Goal: Transaction & Acquisition: Purchase product/service

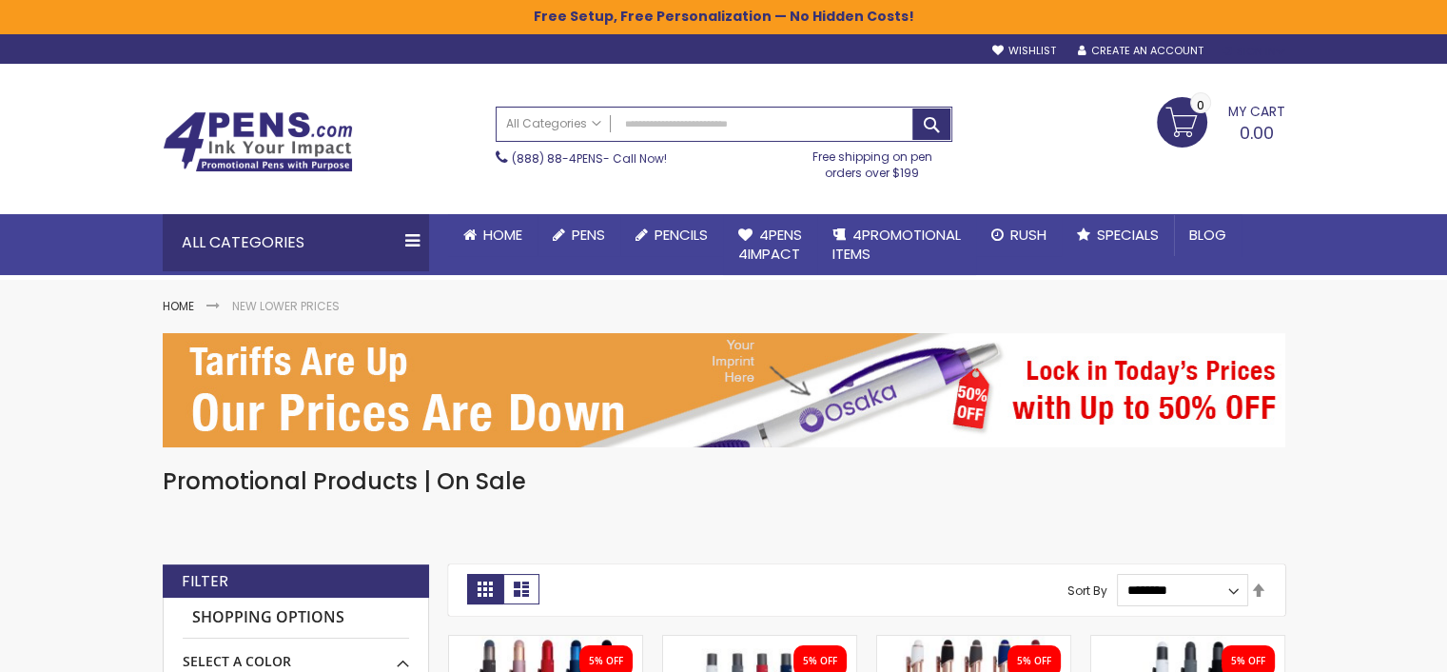
type input "**********"
click at [1243, 57] on div "Sign In" at bounding box center [1253, 52] width 63 height 14
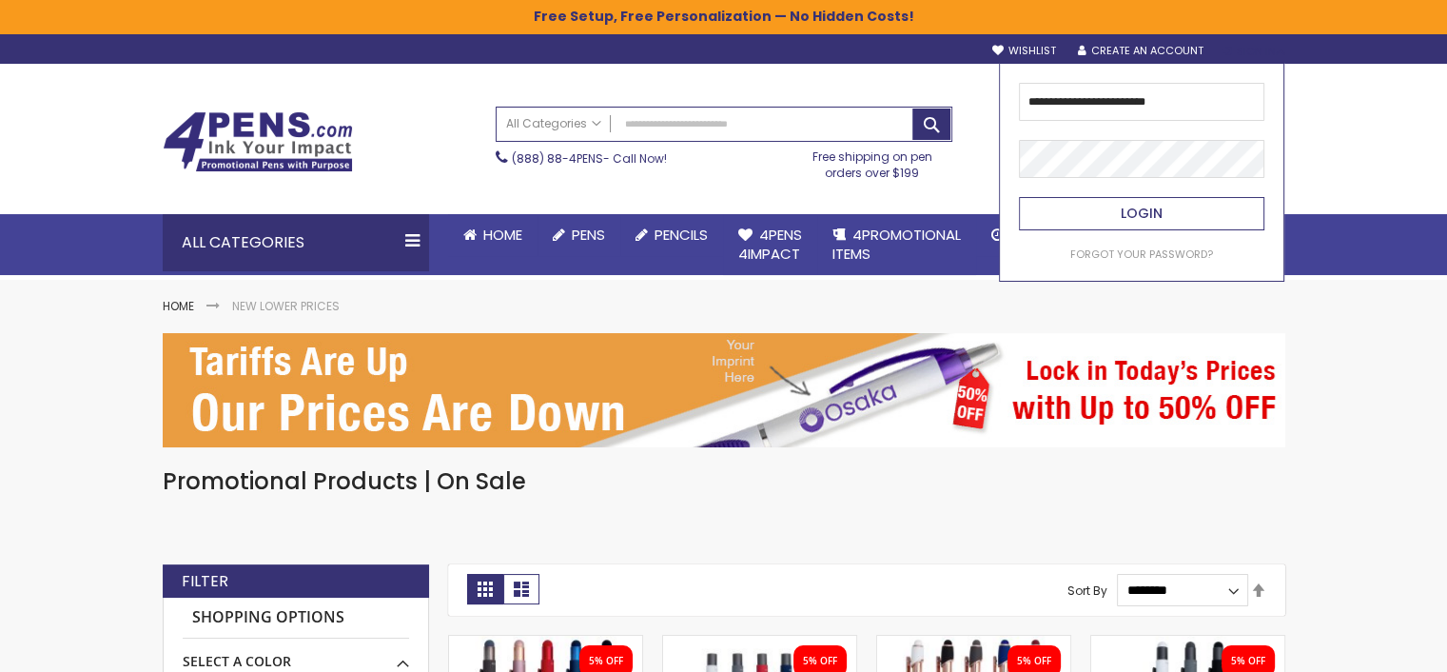
click at [1154, 212] on span "Login" at bounding box center [1142, 213] width 42 height 19
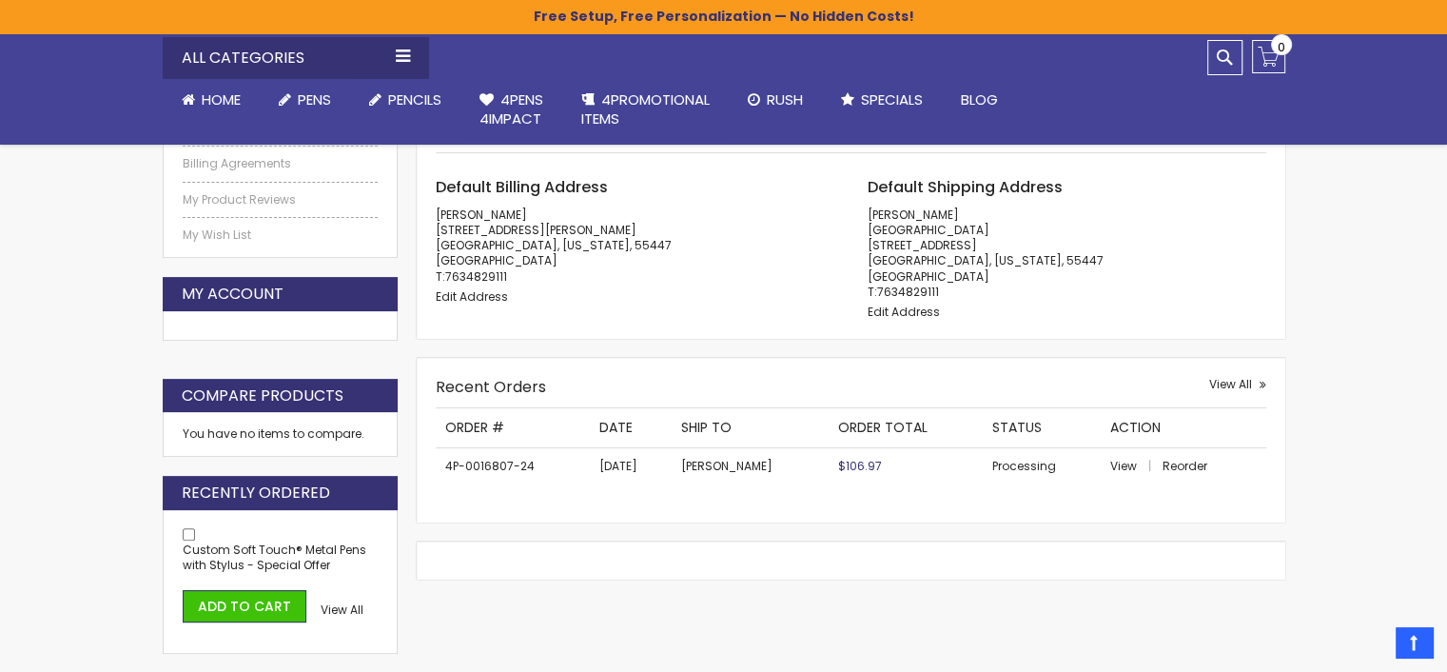
scroll to position [571, 0]
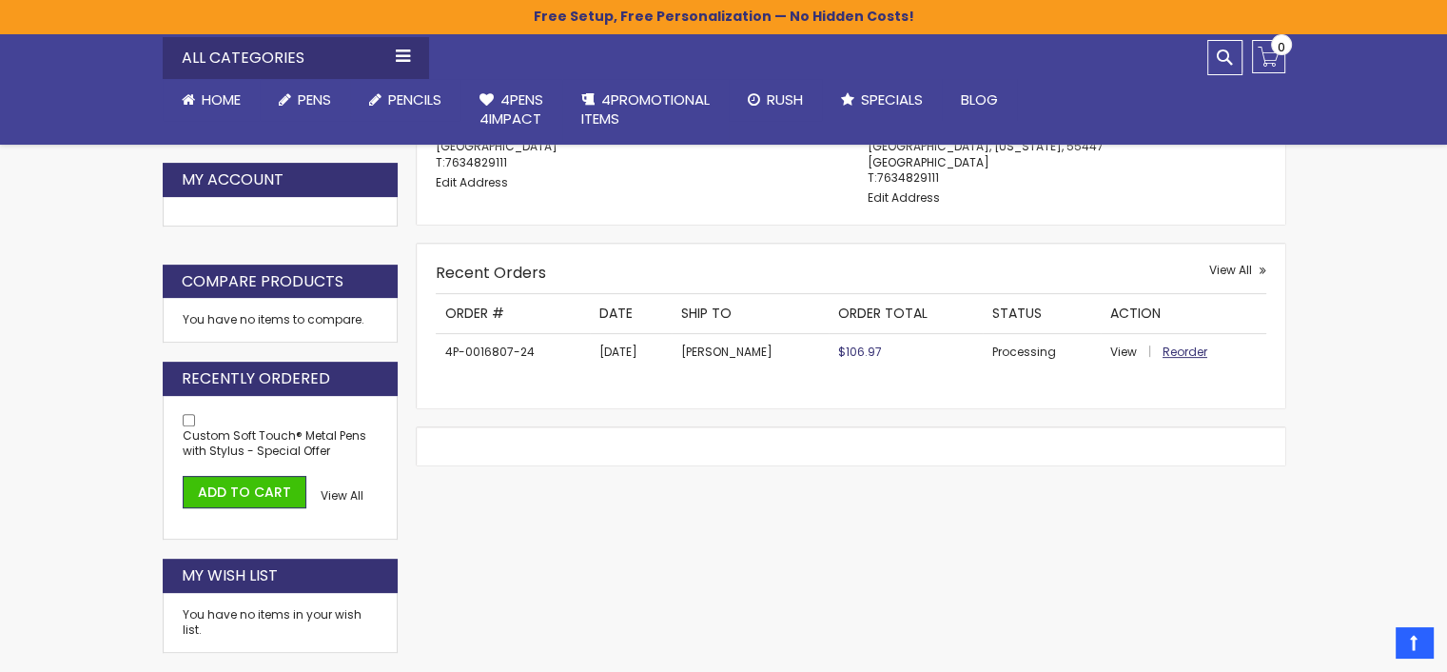
click at [1171, 360] on span "Reorder" at bounding box center [1185, 351] width 45 height 16
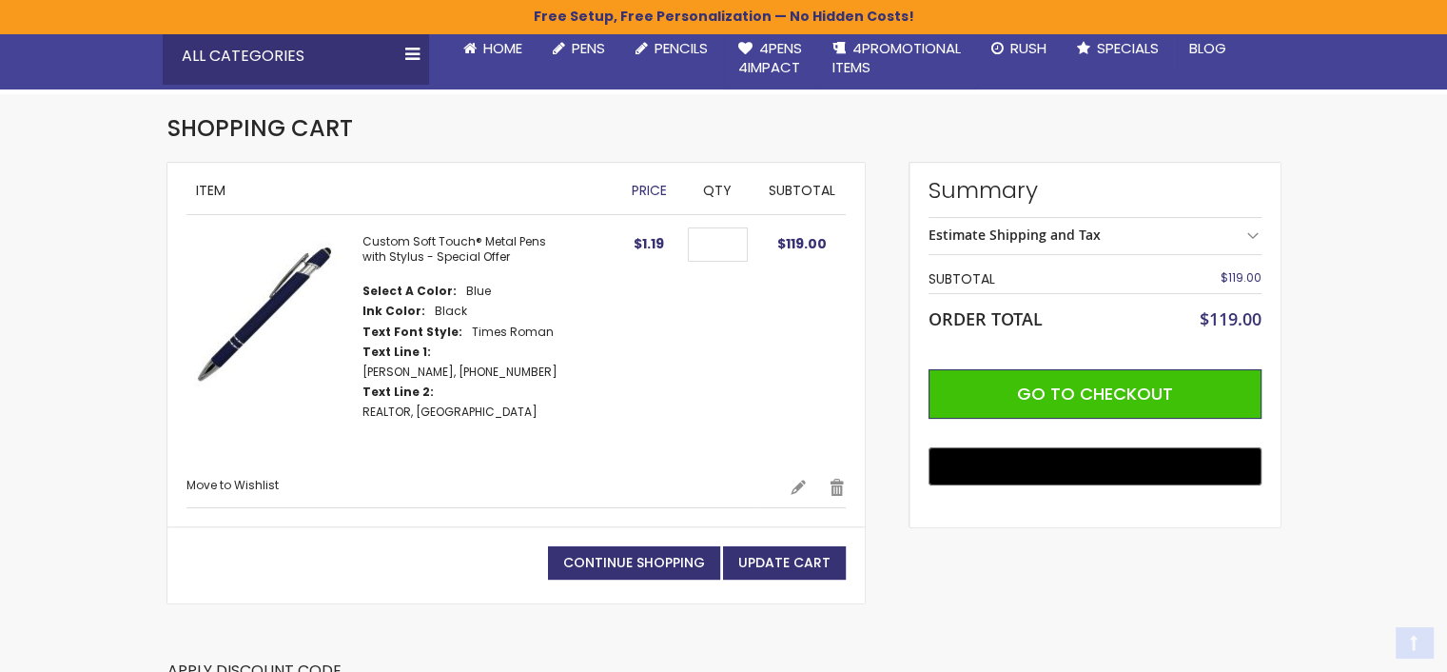
scroll to position [190, 0]
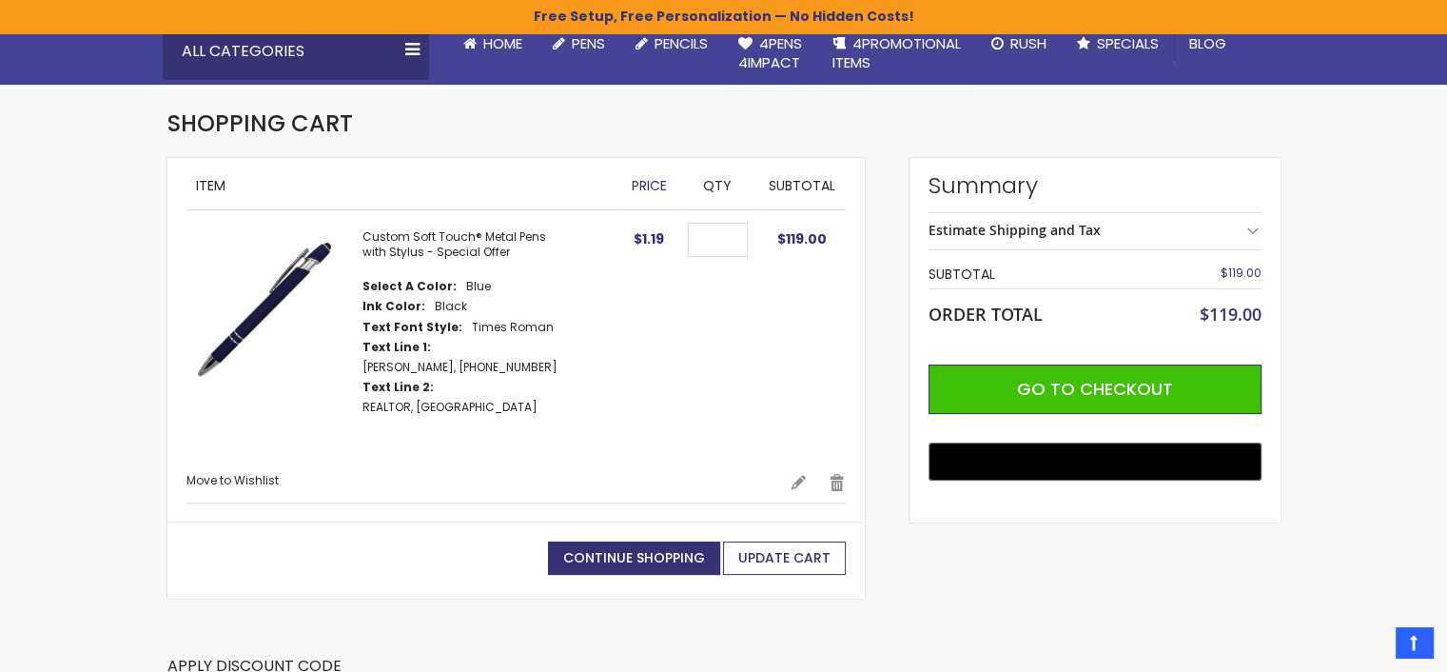
click at [773, 548] on span "Update Cart" at bounding box center [784, 557] width 92 height 19
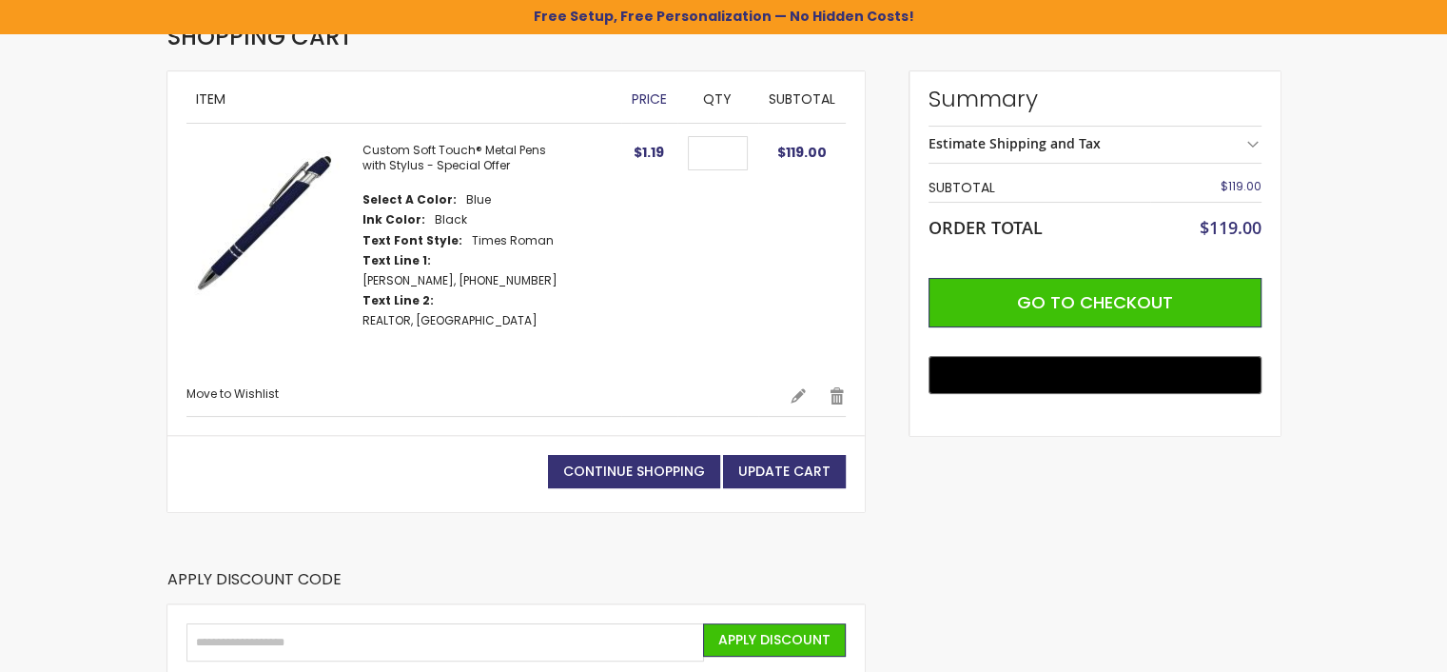
scroll to position [285, 0]
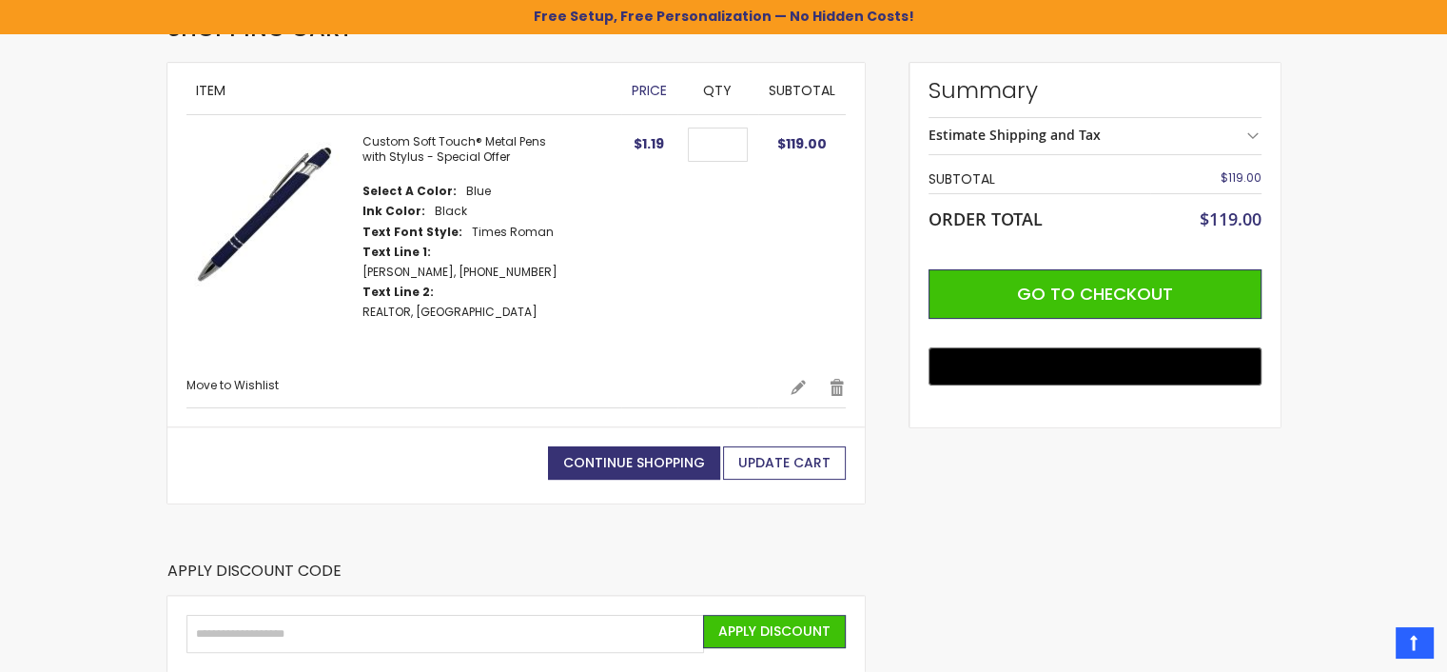
click at [770, 459] on span "Update Cart" at bounding box center [784, 462] width 92 height 19
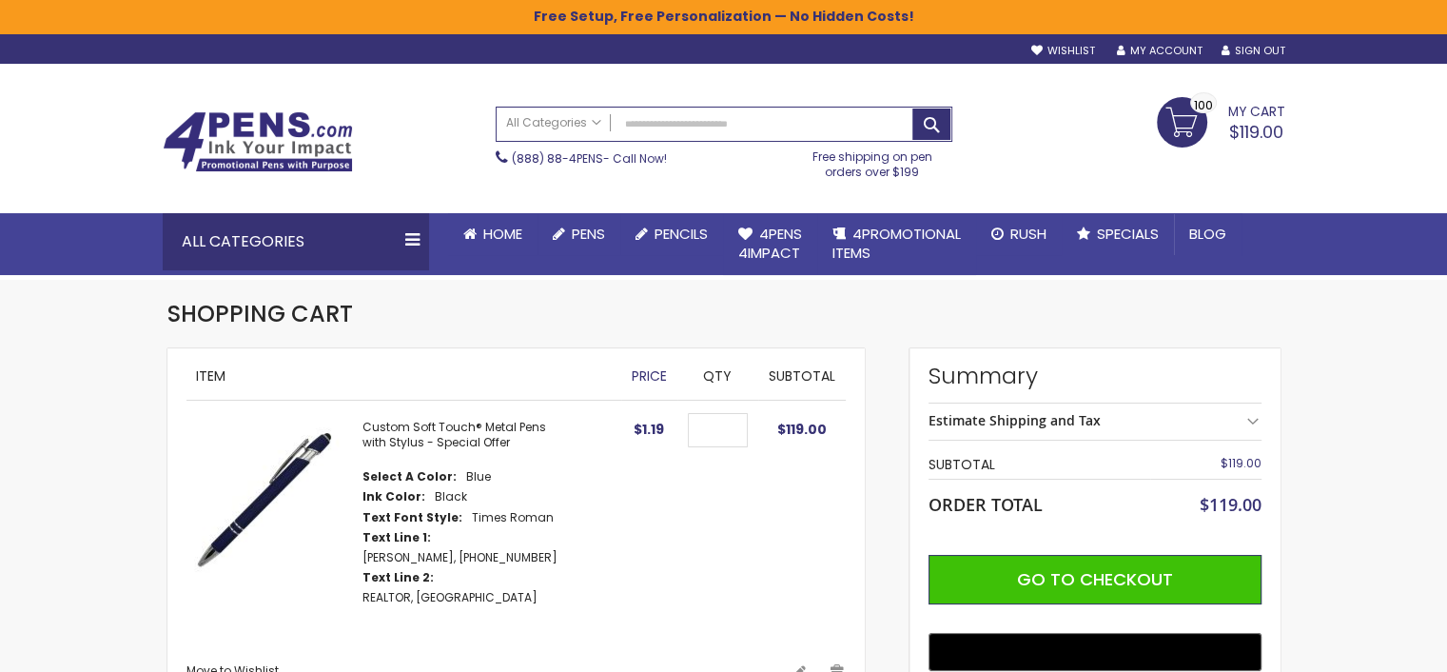
click at [303, 460] on img at bounding box center [264, 498] width 157 height 157
